Goal: Task Accomplishment & Management: Use online tool/utility

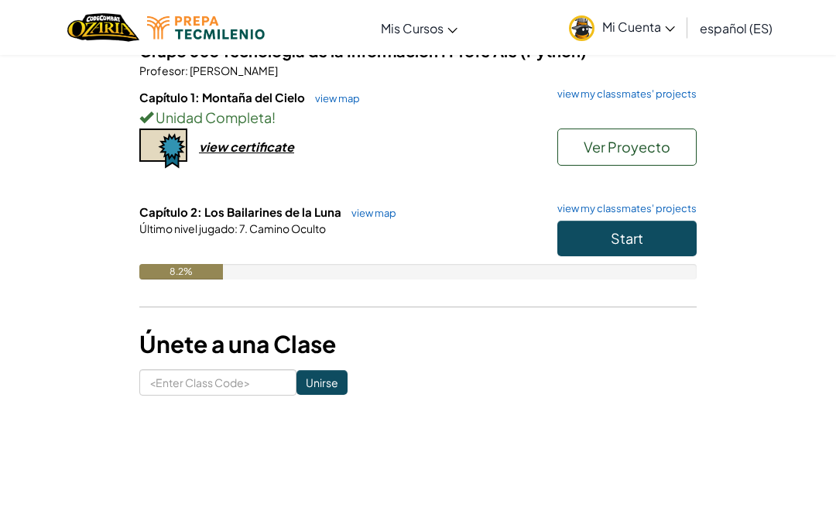
scroll to position [120, 0]
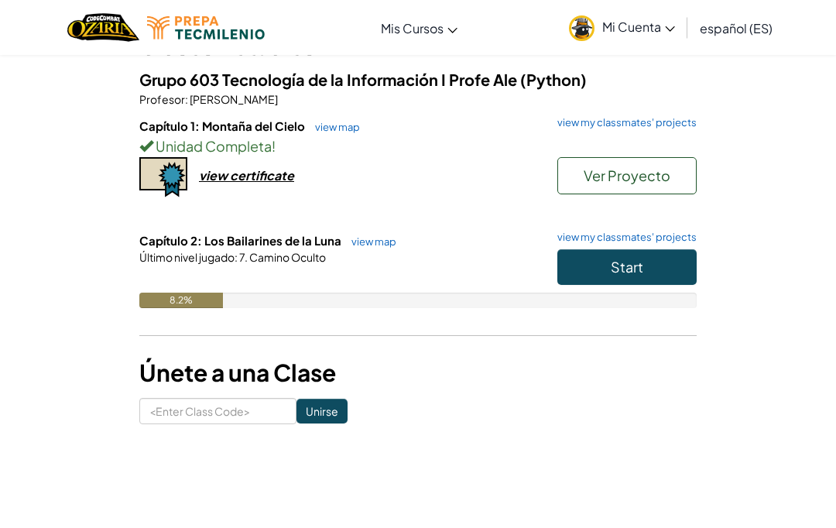
click at [633, 173] on span "Ver Proyecto" at bounding box center [627, 175] width 87 height 18
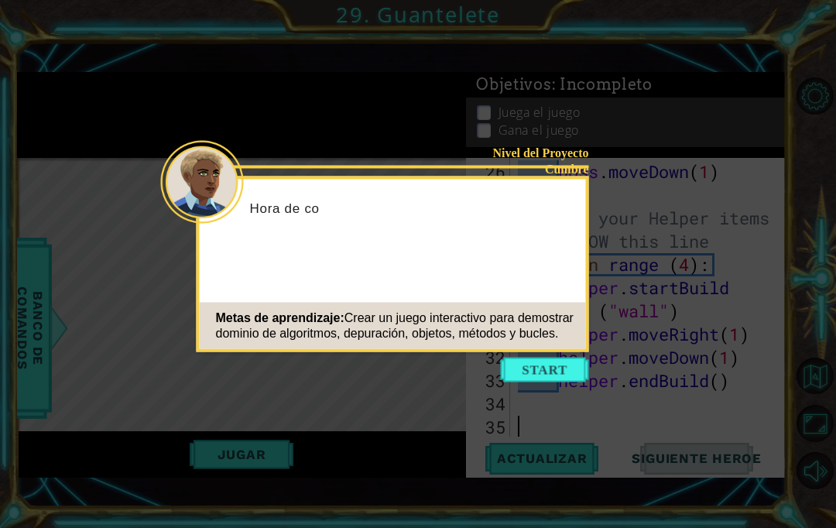
scroll to position [813, 0]
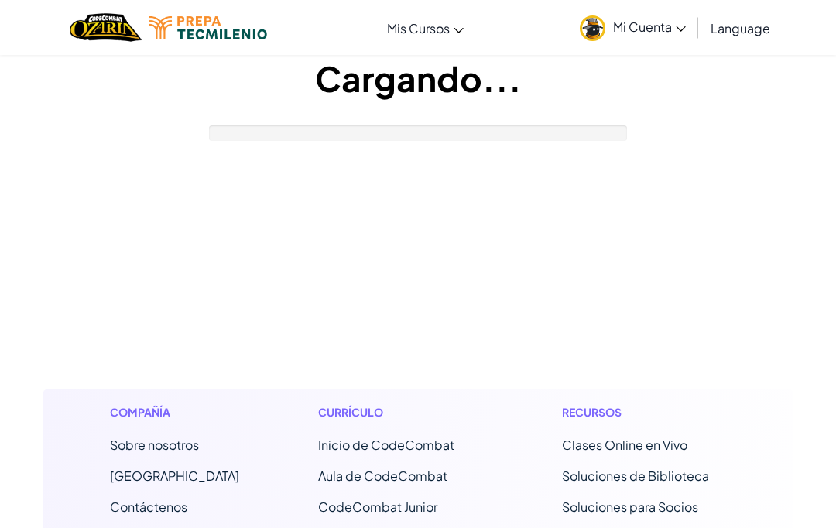
scroll to position [178, 0]
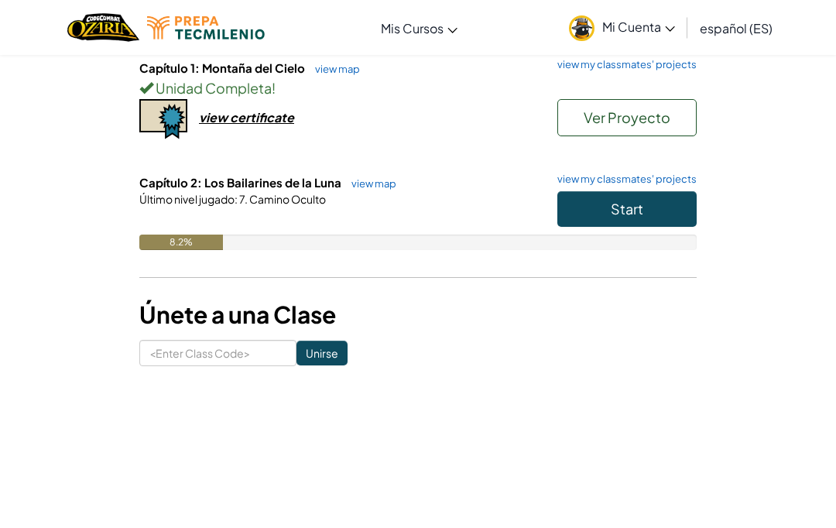
click at [579, 201] on button "Start" at bounding box center [626, 209] width 139 height 36
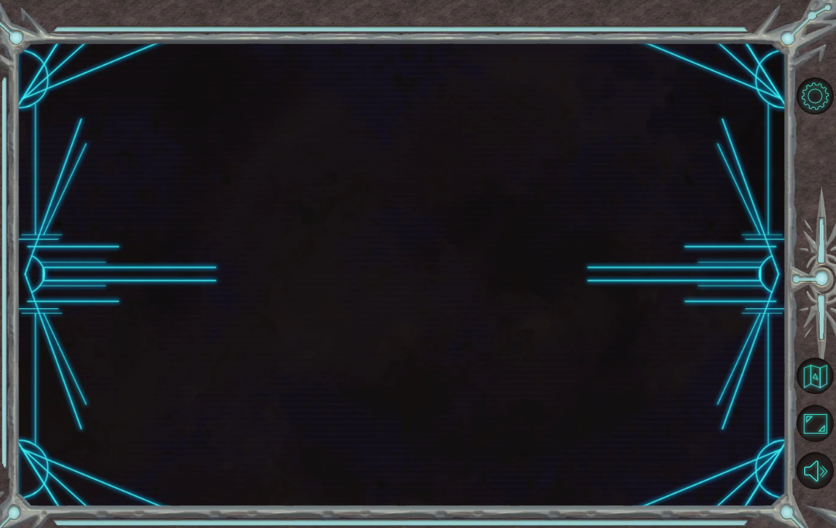
scroll to position [58, 0]
